Goal: Task Accomplishment & Management: Manage account settings

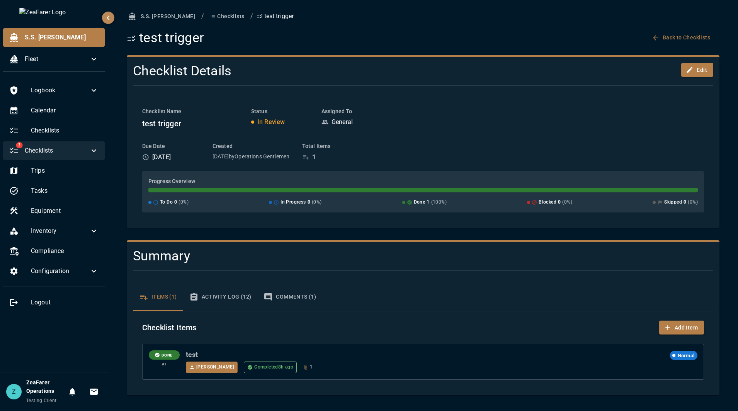
click at [94, 146] on icon at bounding box center [93, 150] width 9 height 9
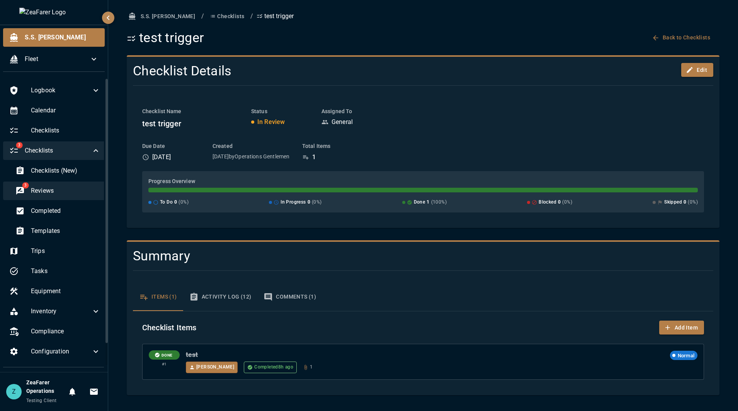
click at [60, 191] on span "Reviews" at bounding box center [66, 190] width 70 height 9
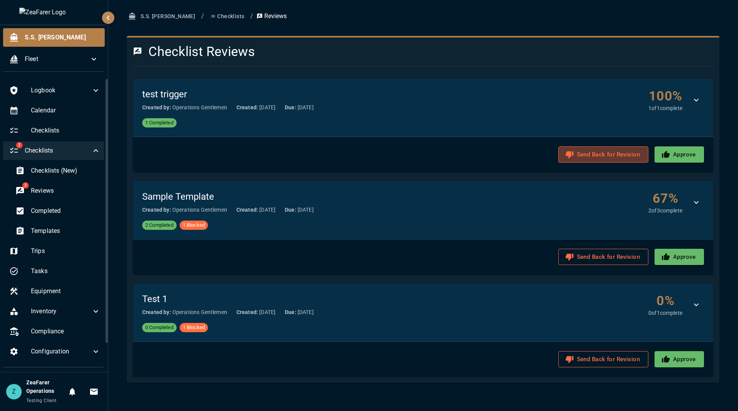
click at [616, 151] on button "Send Back for Revision" at bounding box center [604, 155] width 90 height 16
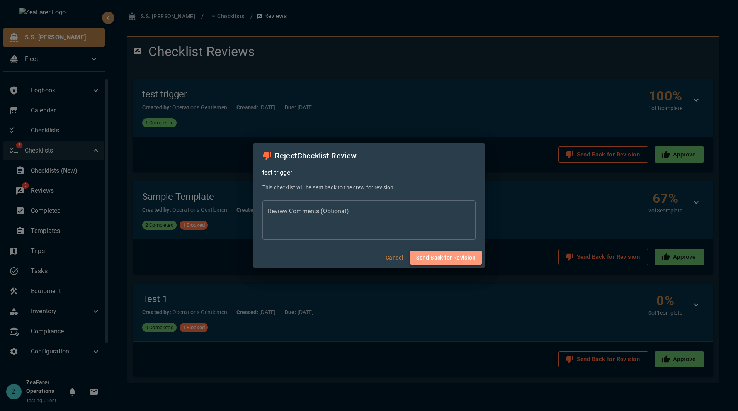
click at [463, 257] on button "Send Back for Revision" at bounding box center [446, 258] width 72 height 14
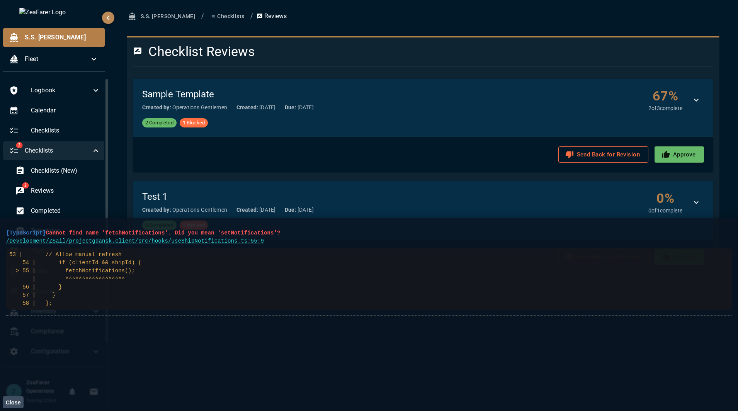
click at [697, 26] on div "S.S. [PERSON_NAME] / Checklists / Reviews Checklist Reviews Sample Template Cre…" at bounding box center [424, 144] width 612 height 271
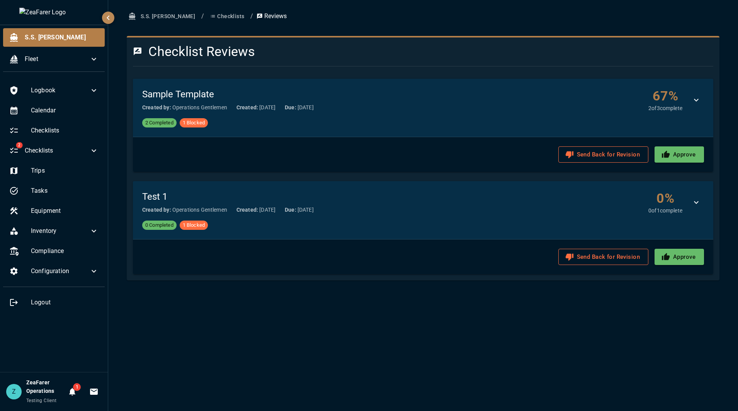
click at [696, 360] on div "S.S. [PERSON_NAME] / Checklists / Reviews Checklist Reviews Sample Template Cre…" at bounding box center [423, 205] width 630 height 411
click at [71, 395] on icon "Notifications" at bounding box center [72, 393] width 6 height 8
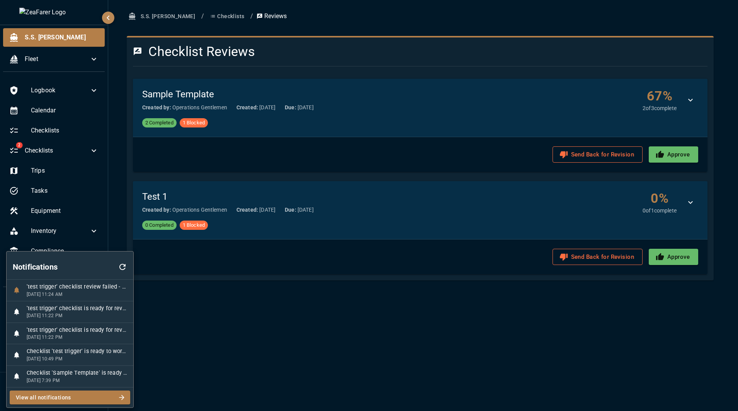
click at [193, 308] on div at bounding box center [369, 205] width 738 height 411
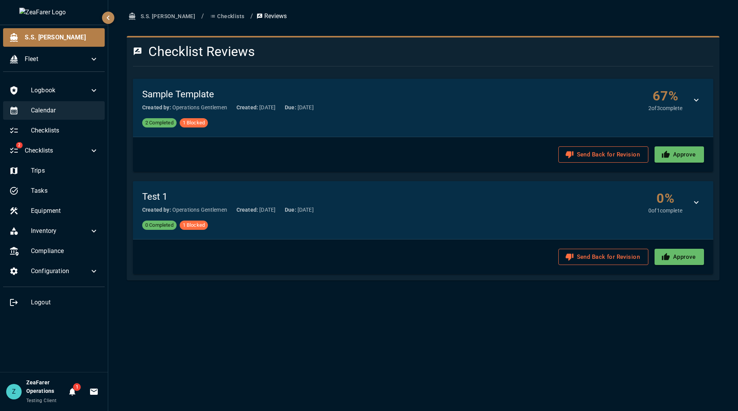
click at [63, 106] on span "Calendar" at bounding box center [65, 110] width 68 height 9
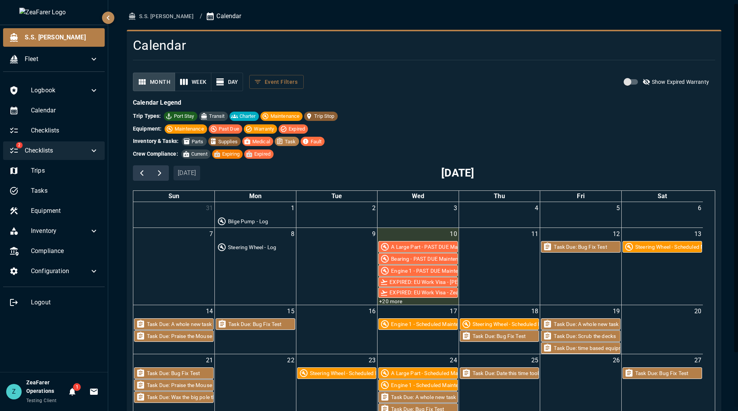
click at [99, 149] on div "2 Checklists" at bounding box center [54, 150] width 102 height 19
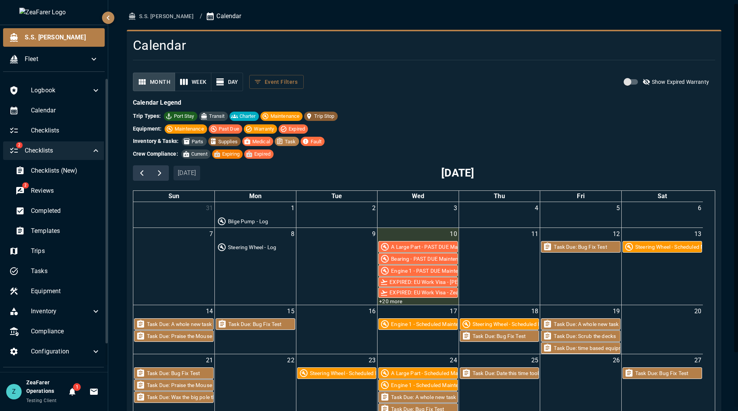
click at [99, 149] on div "2 Checklists" at bounding box center [55, 150] width 104 height 19
